Goal: Task Accomplishment & Management: Manage account settings

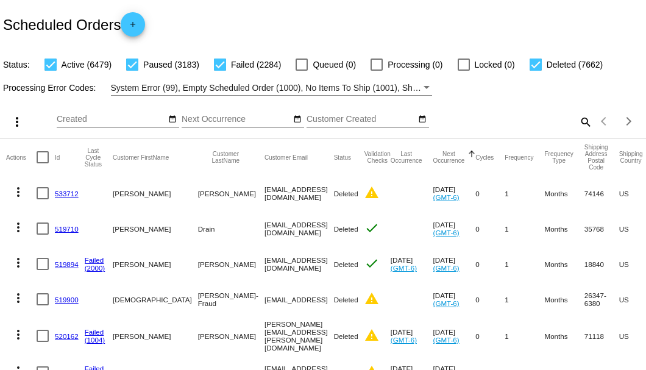
click at [578, 131] on mat-icon "search" at bounding box center [585, 121] width 15 height 19
click at [575, 124] on input "Search" at bounding box center [512, 120] width 161 height 10
paste input "783662"
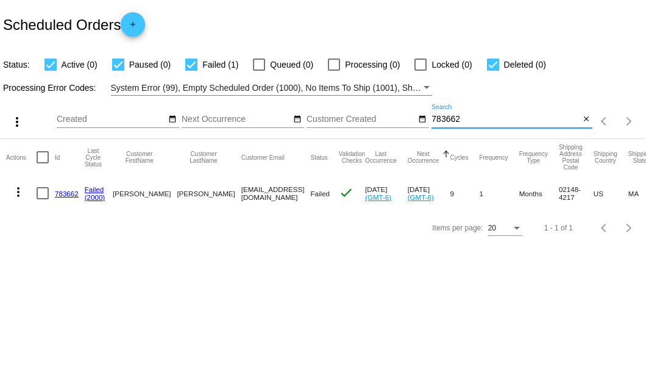
type input "783662"
click at [60, 190] on link "783662" at bounding box center [67, 194] width 24 height 8
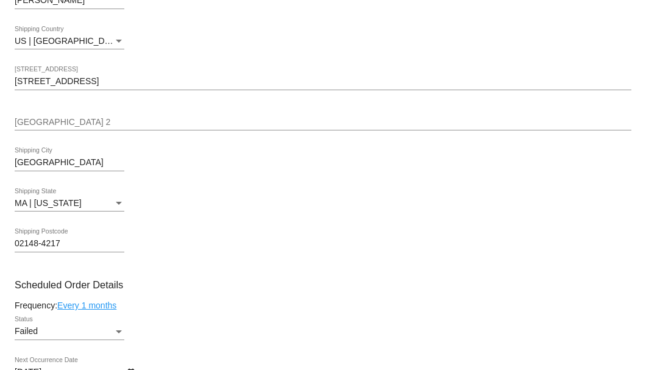
scroll to position [650, 0]
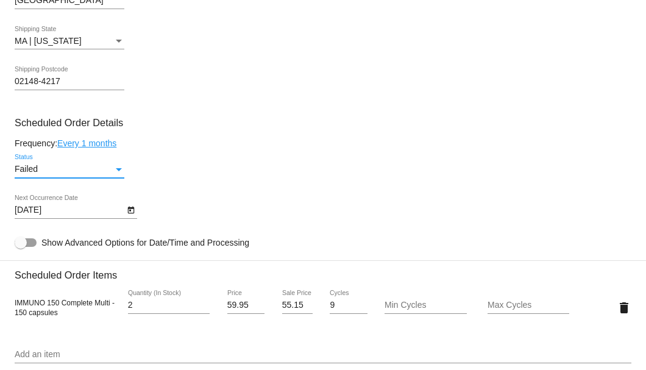
click at [119, 169] on div "Status" at bounding box center [119, 169] width 6 height 3
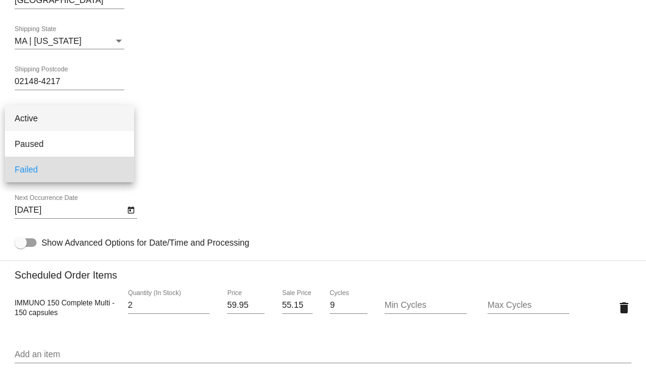
click at [99, 121] on span "Active" at bounding box center [70, 118] width 110 height 26
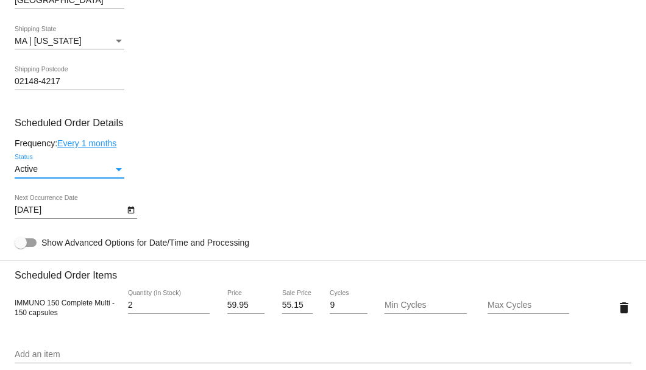
click at [130, 212] on icon "Open calendar" at bounding box center [131, 210] width 9 height 15
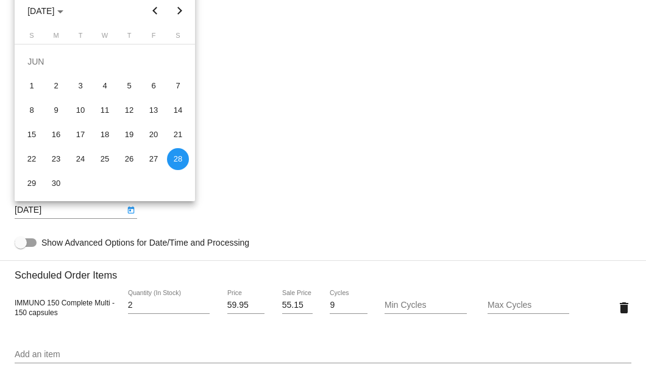
click at [203, 96] on div at bounding box center [323, 185] width 646 height 370
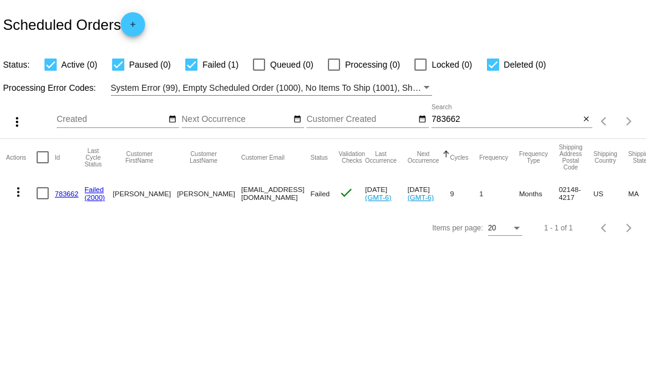
drag, startPoint x: 208, startPoint y: 196, endPoint x: 277, endPoint y: 196, distance: 68.3
click at [277, 196] on mat-row "more_vert 783662 Failed (2000) WAYNE ANNICHIARICO wmarico2@gmail.com Failed che…" at bounding box center [445, 193] width 878 height 35
copy mat-row "[EMAIL_ADDRESS][DOMAIN_NAME]"
click at [46, 190] on div at bounding box center [43, 193] width 12 height 12
click at [43, 199] on input "checkbox" at bounding box center [42, 199] width 1 height 1
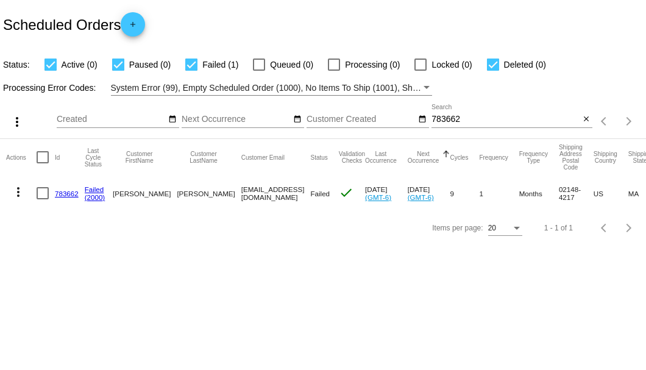
checkbox input "true"
click at [18, 192] on mat-icon "more_vert" at bounding box center [18, 192] width 15 height 15
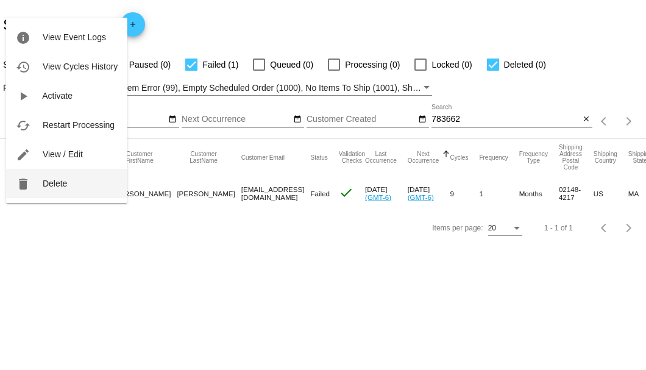
click at [60, 187] on span "Delete" at bounding box center [55, 184] width 24 height 10
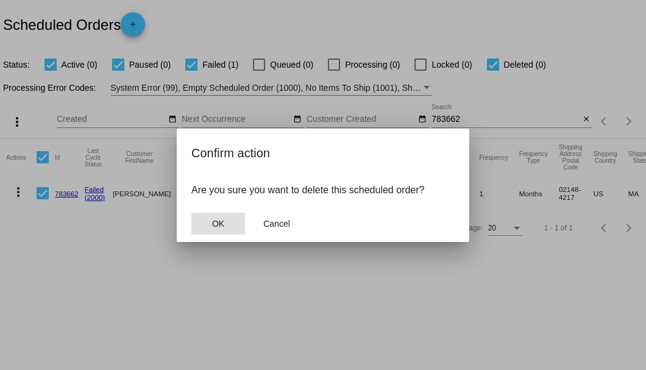
click at [219, 224] on span "OK" at bounding box center [218, 224] width 12 height 10
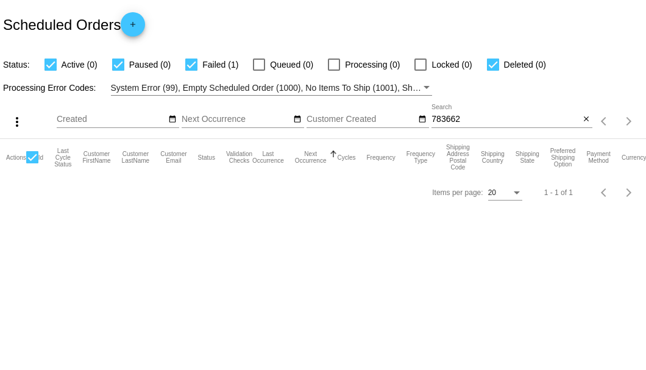
click at [468, 115] on input "783662" at bounding box center [506, 120] width 148 height 10
type input "783662"
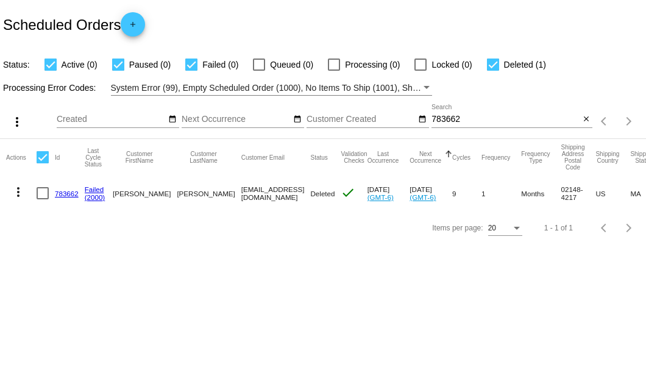
click at [69, 190] on link "783662" at bounding box center [67, 194] width 24 height 8
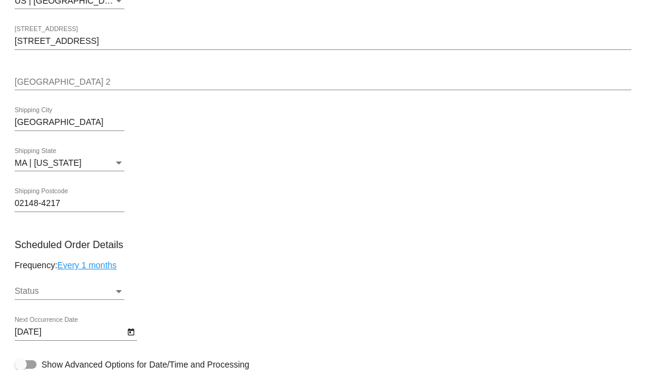
scroll to position [691, 0]
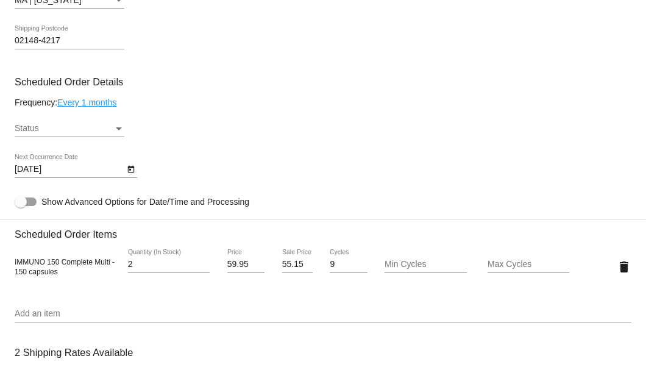
click at [116, 126] on div "Status" at bounding box center [118, 129] width 11 height 10
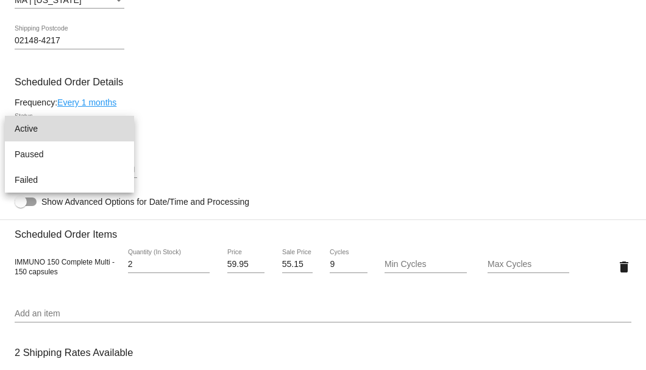
click at [94, 131] on span "Active" at bounding box center [70, 129] width 110 height 26
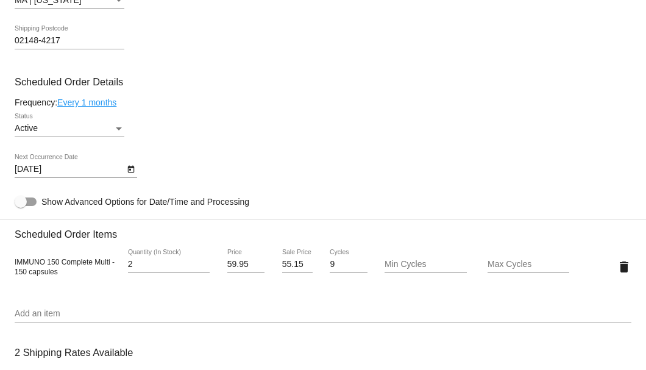
click at [140, 172] on div "6/28/2025 Next Occurrence Date" at bounding box center [323, 171] width 617 height 35
click at [132, 172] on icon "Open calendar" at bounding box center [131, 169] width 9 height 15
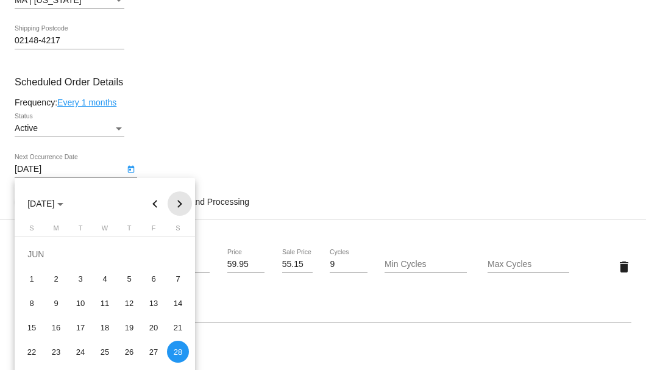
click at [177, 206] on button "Next month" at bounding box center [180, 203] width 24 height 24
click at [103, 323] on div "17" at bounding box center [105, 327] width 22 height 22
type input "9/17/2025"
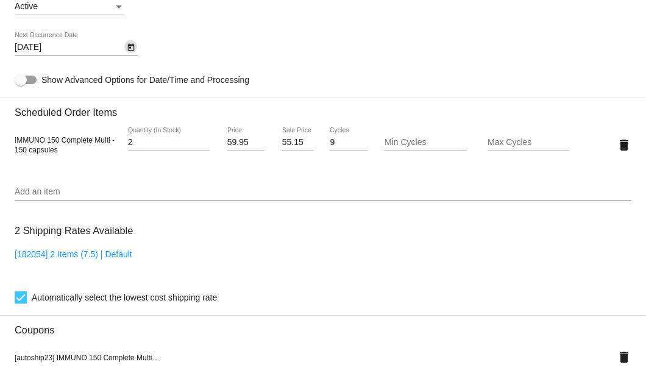
scroll to position [853, 0]
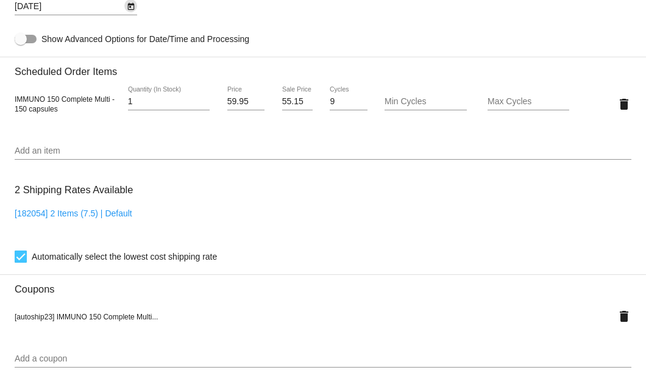
type input "1"
click at [200, 104] on input "1" at bounding box center [169, 102] width 82 height 10
drag, startPoint x: 280, startPoint y: 102, endPoint x: 301, endPoint y: 101, distance: 20.7
click at [301, 101] on input "55.15" at bounding box center [297, 102] width 30 height 10
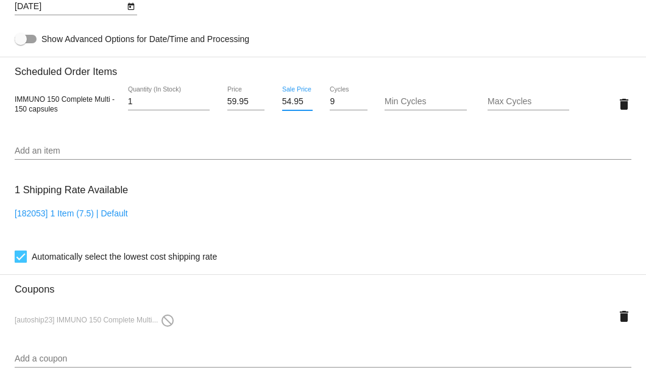
scroll to position [975, 0]
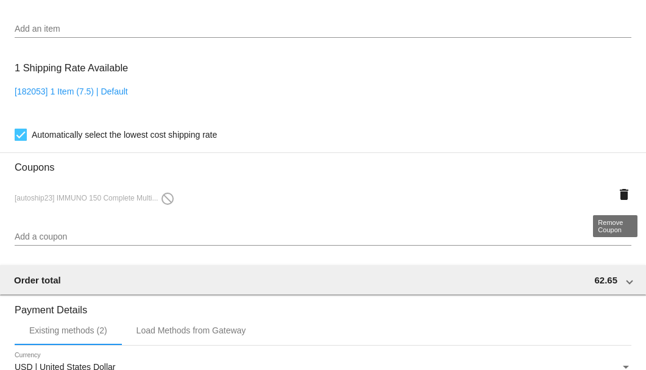
type input "54.95"
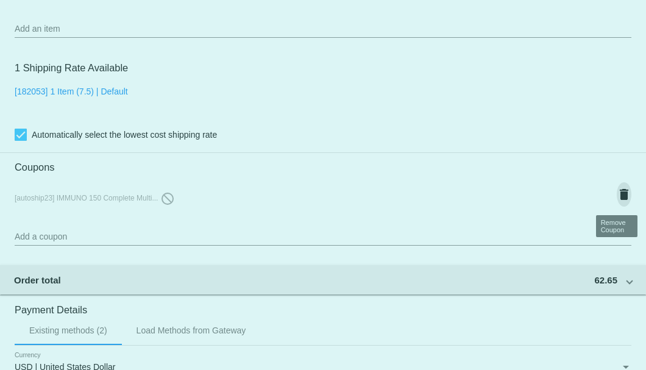
scroll to position [0, 0]
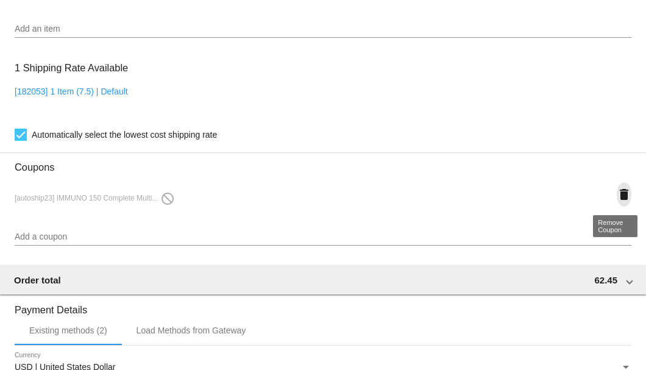
click at [617, 196] on mat-icon "delete" at bounding box center [624, 194] width 15 height 15
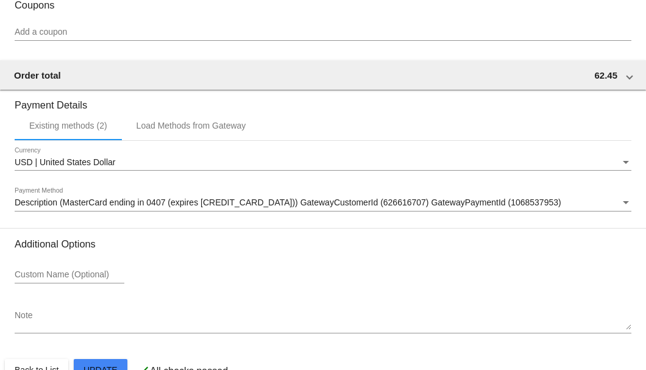
scroll to position [1168, 0]
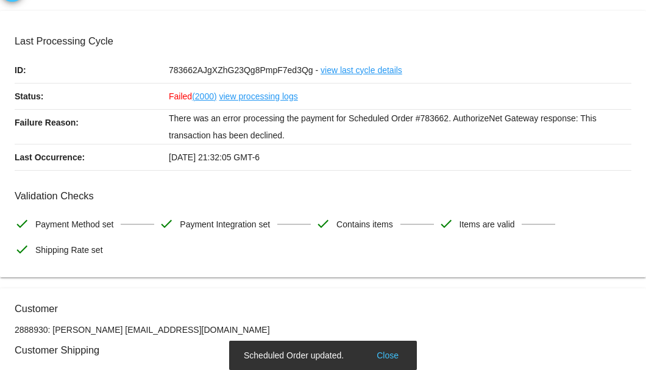
scroll to position [0, 0]
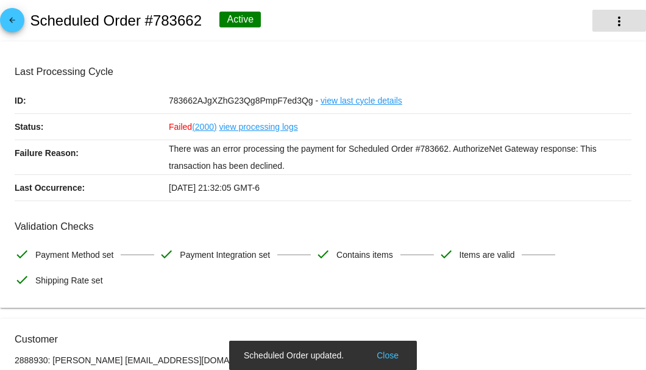
click at [603, 26] on button "more_vert" at bounding box center [620, 21] width 54 height 22
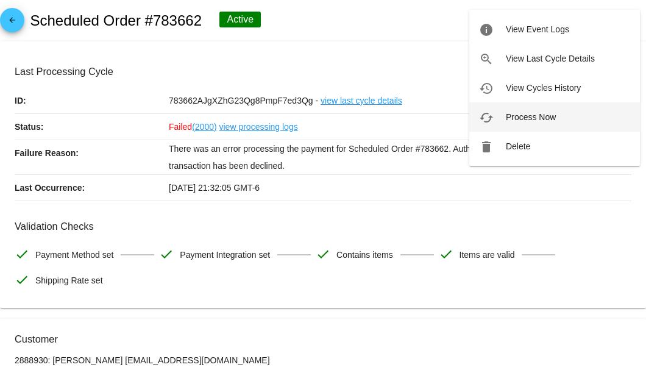
click at [545, 112] on span "Process Now" at bounding box center [531, 117] width 50 height 10
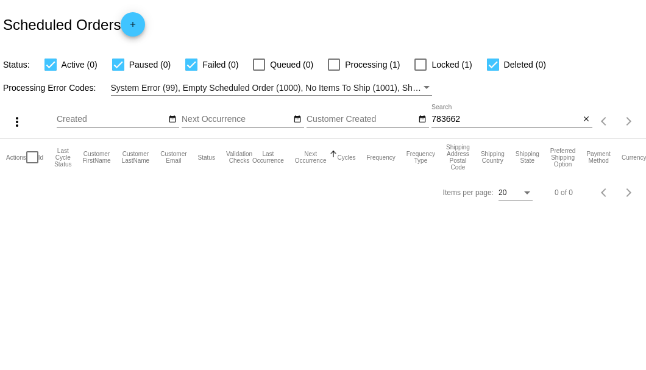
click at [468, 109] on div "783662 Search" at bounding box center [506, 116] width 148 height 24
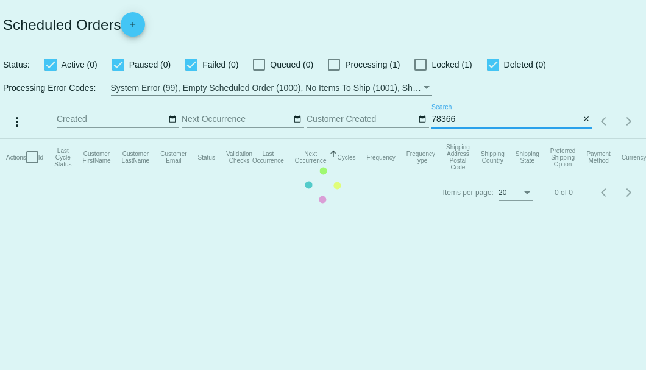
type input "783662"
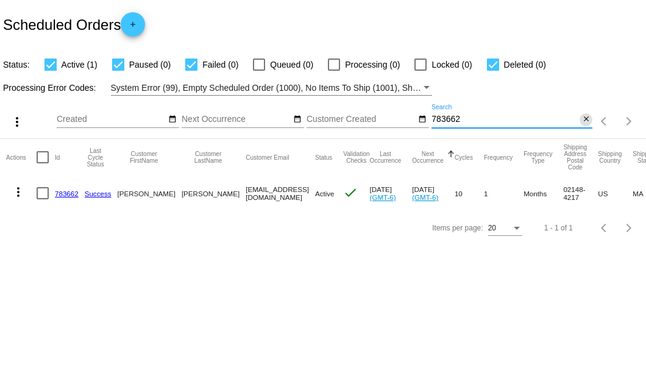
click at [586, 119] on mat-icon "close" at bounding box center [586, 120] width 9 height 10
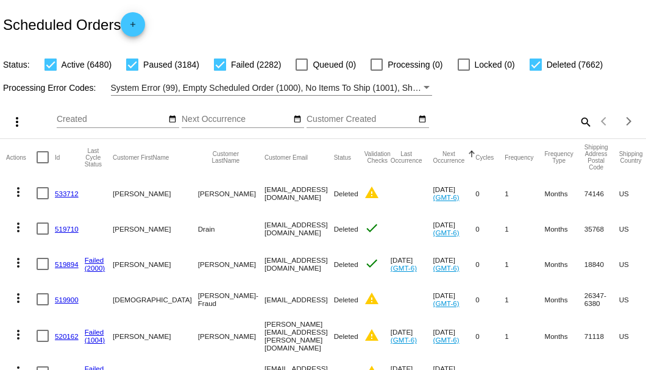
click at [582, 131] on mat-icon "search" at bounding box center [585, 121] width 15 height 19
click at [579, 124] on input "Search" at bounding box center [512, 120] width 161 height 10
paste input "733369"
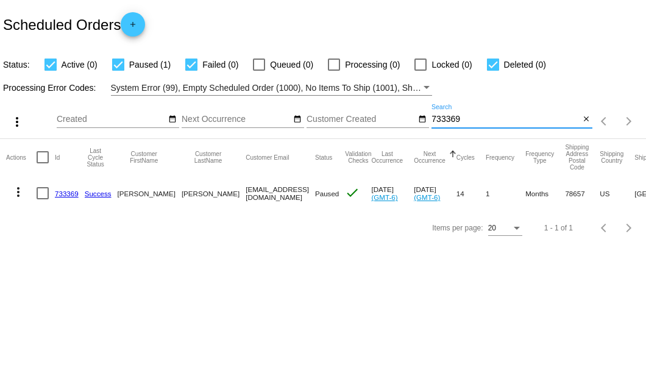
type input "733369"
click at [43, 189] on div at bounding box center [43, 193] width 12 height 12
click at [43, 199] on input "checkbox" at bounding box center [42, 199] width 1 height 1
checkbox input "true"
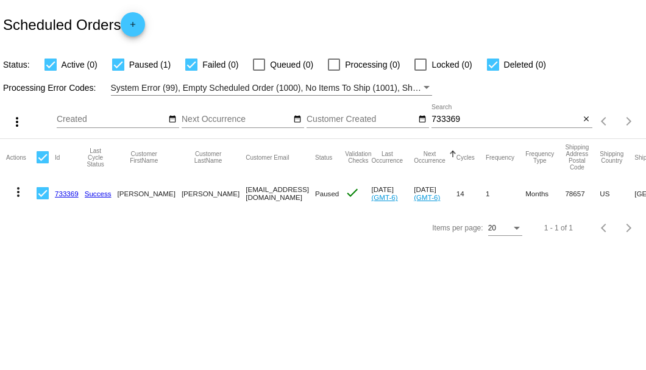
click at [23, 190] on mat-icon "more_vert" at bounding box center [18, 192] width 15 height 15
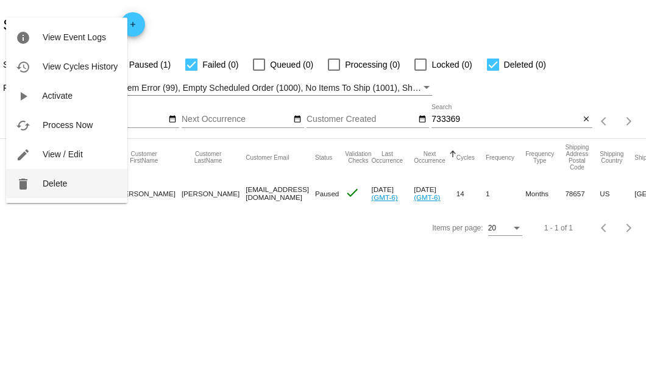
click at [54, 187] on span "Delete" at bounding box center [55, 184] width 24 height 10
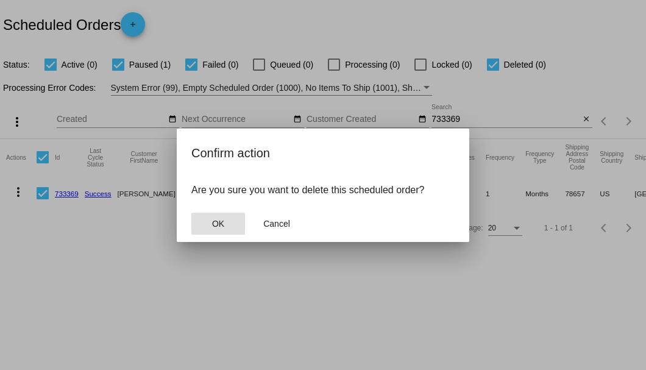
click at [210, 220] on button "OK" at bounding box center [218, 224] width 54 height 22
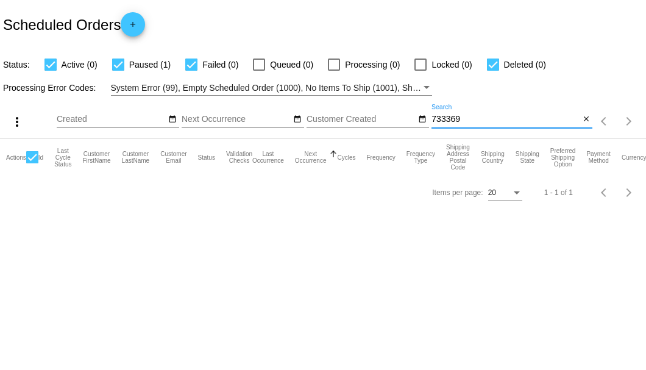
click at [457, 117] on input "733369" at bounding box center [506, 120] width 148 height 10
paste input "rach743@gmsil.com"
drag, startPoint x: 521, startPoint y: 121, endPoint x: 432, endPoint y: 121, distance: 89.6
click at [432, 121] on input "rach743@gmsil.com" at bounding box center [506, 120] width 148 height 10
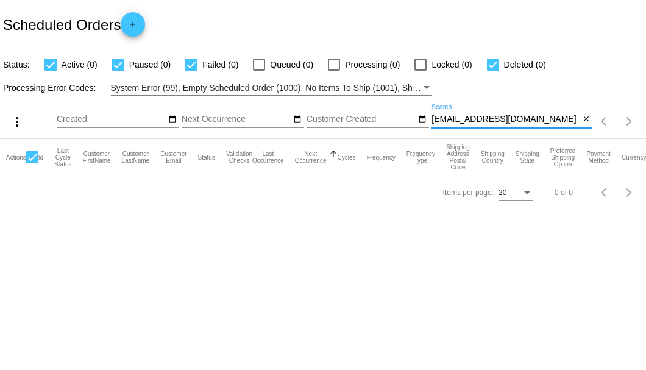
paste input "a"
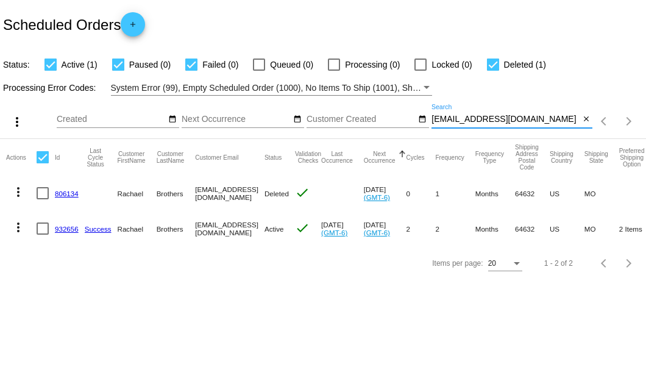
type input "rach743@gmail.com"
click at [46, 230] on div at bounding box center [43, 228] width 12 height 12
click at [43, 235] on input "checkbox" at bounding box center [42, 235] width 1 height 1
checkbox input "true"
checkbox input "false"
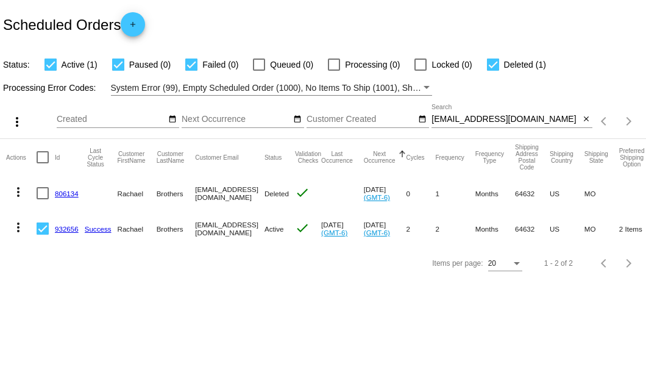
click at [20, 225] on mat-icon "more_vert" at bounding box center [18, 227] width 15 height 15
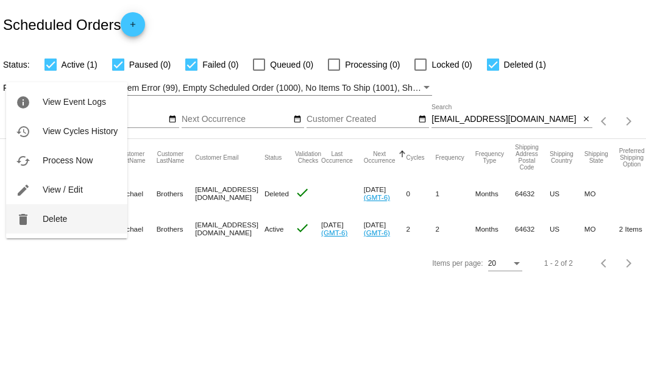
click at [59, 219] on span "Delete" at bounding box center [55, 219] width 24 height 10
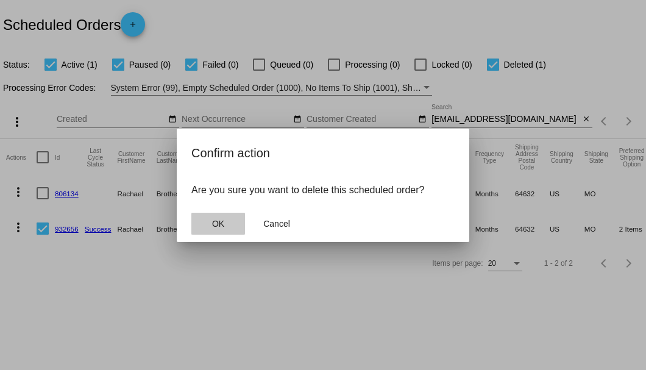
click at [212, 217] on button "OK" at bounding box center [218, 224] width 54 height 22
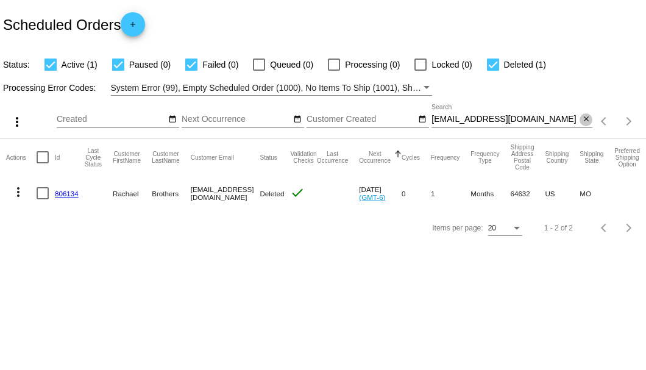
click at [584, 118] on mat-icon "close" at bounding box center [586, 120] width 9 height 10
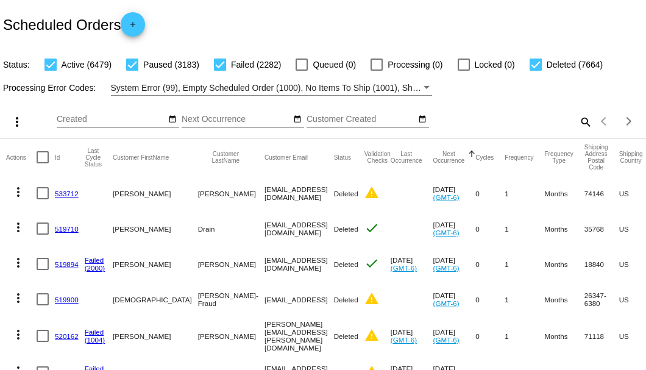
click at [580, 131] on mat-icon "search" at bounding box center [585, 121] width 15 height 19
click at [578, 124] on input "Search" at bounding box center [512, 120] width 161 height 10
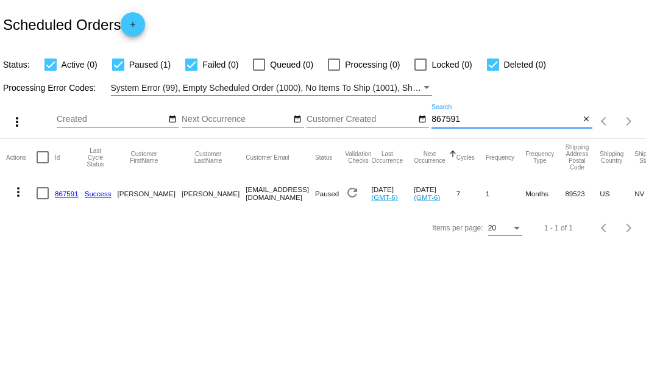
type input "867591"
click at [45, 193] on div at bounding box center [43, 193] width 12 height 12
click at [43, 199] on input "checkbox" at bounding box center [42, 199] width 1 height 1
checkbox input "true"
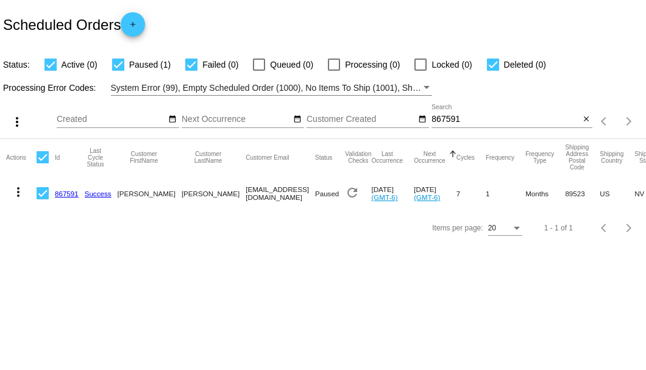
click at [17, 191] on mat-icon "more_vert" at bounding box center [18, 192] width 15 height 15
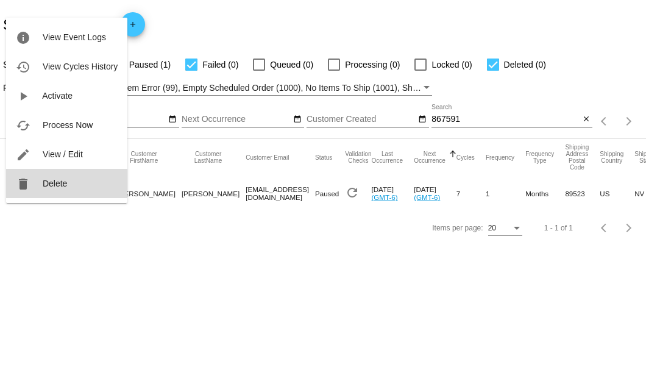
click at [66, 184] on span "Delete" at bounding box center [55, 184] width 24 height 10
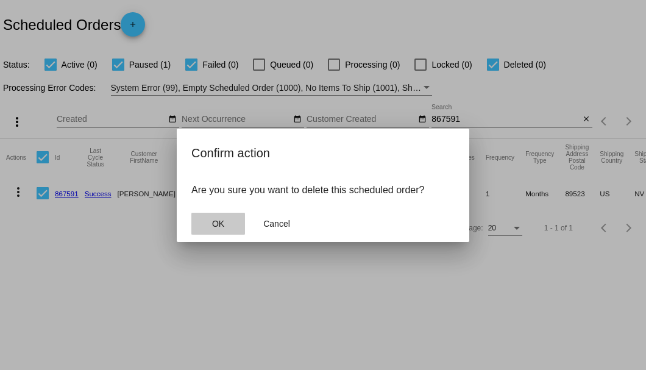
click at [232, 222] on button "OK" at bounding box center [218, 224] width 54 height 22
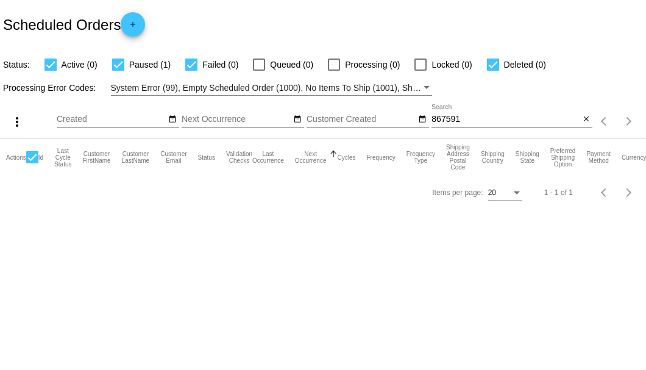
click at [438, 113] on div "867591 Search" at bounding box center [506, 116] width 148 height 24
click at [441, 118] on input "867591" at bounding box center [506, 120] width 148 height 10
paste input "freegamejesus@gmail.com"
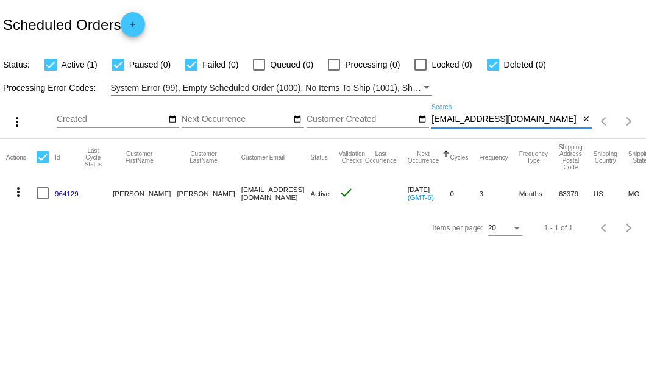
type input "freegamejesus@gmail.com"
click at [45, 191] on div at bounding box center [43, 193] width 12 height 12
click at [43, 199] on input "checkbox" at bounding box center [42, 199] width 1 height 1
checkbox input "true"
click at [12, 190] on mat-icon "more_vert" at bounding box center [18, 192] width 15 height 15
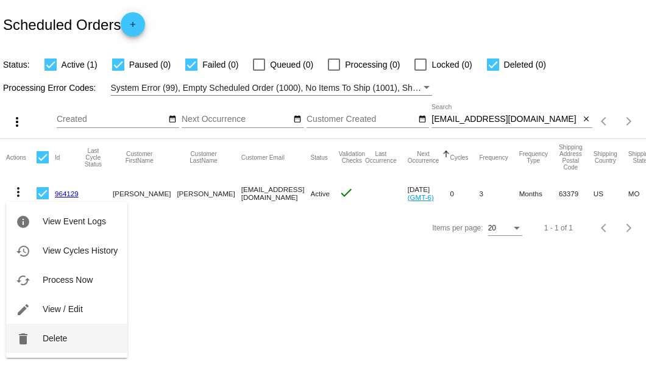
click at [67, 346] on button "delete Delete" at bounding box center [66, 338] width 121 height 29
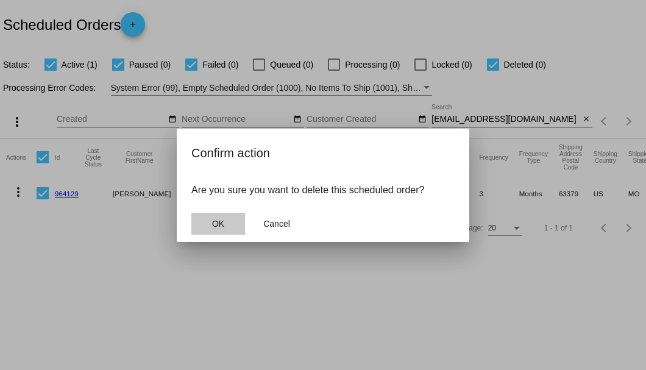
click at [217, 226] on span "OK" at bounding box center [218, 224] width 12 height 10
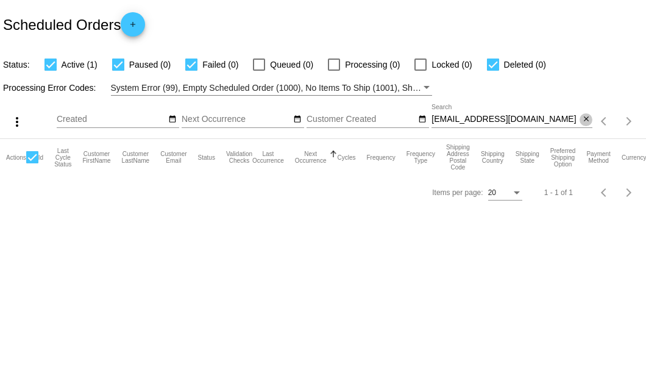
click at [584, 122] on mat-icon "close" at bounding box center [586, 120] width 9 height 10
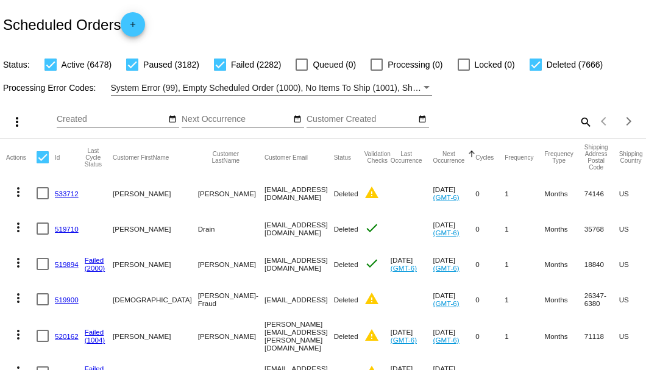
click at [580, 131] on mat-icon "search" at bounding box center [585, 121] width 15 height 19
click at [578, 124] on input "Search" at bounding box center [512, 120] width 161 height 10
paste input "951881"
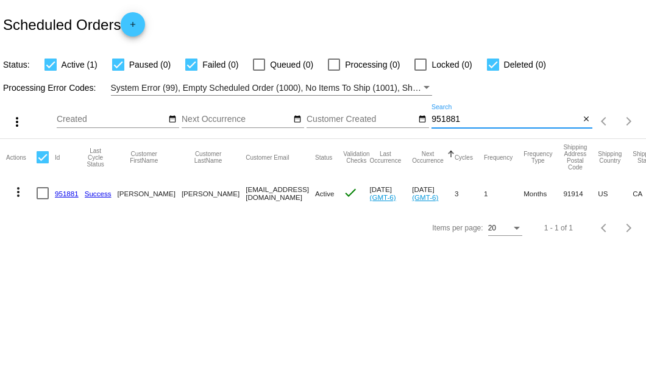
type input "951881"
click at [68, 193] on link "951881" at bounding box center [67, 194] width 24 height 8
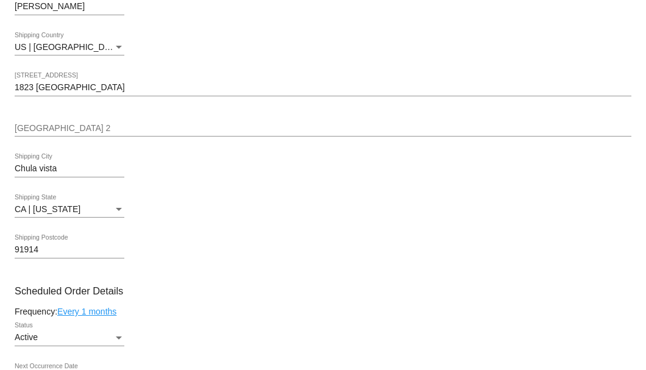
scroll to position [610, 0]
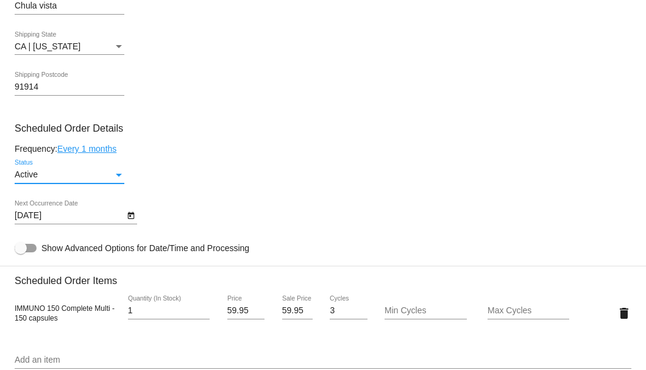
click at [99, 176] on div "Active" at bounding box center [64, 175] width 99 height 10
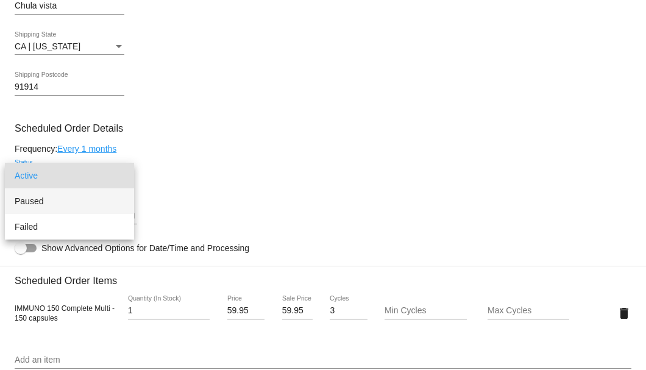
click at [61, 199] on span "Paused" at bounding box center [70, 201] width 110 height 26
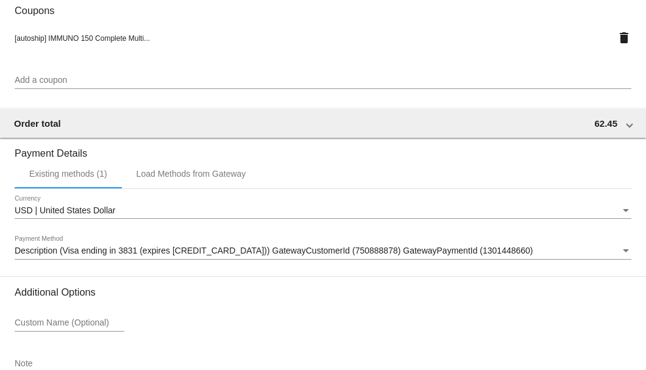
scroll to position [1176, 0]
